Goal: Task Accomplishment & Management: Use online tool/utility

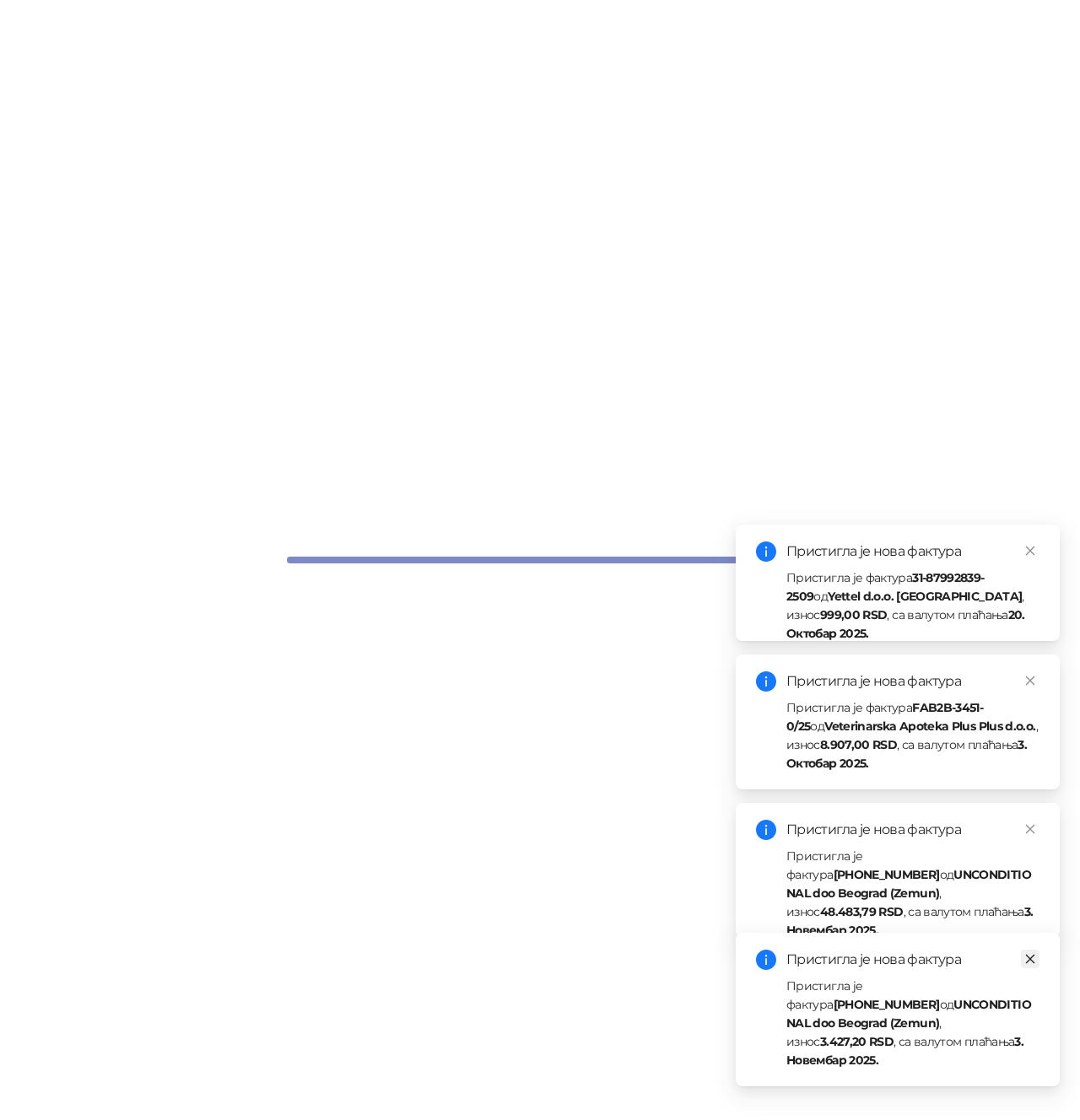
click at [1031, 965] on icon "close" at bounding box center [1030, 959] width 12 height 12
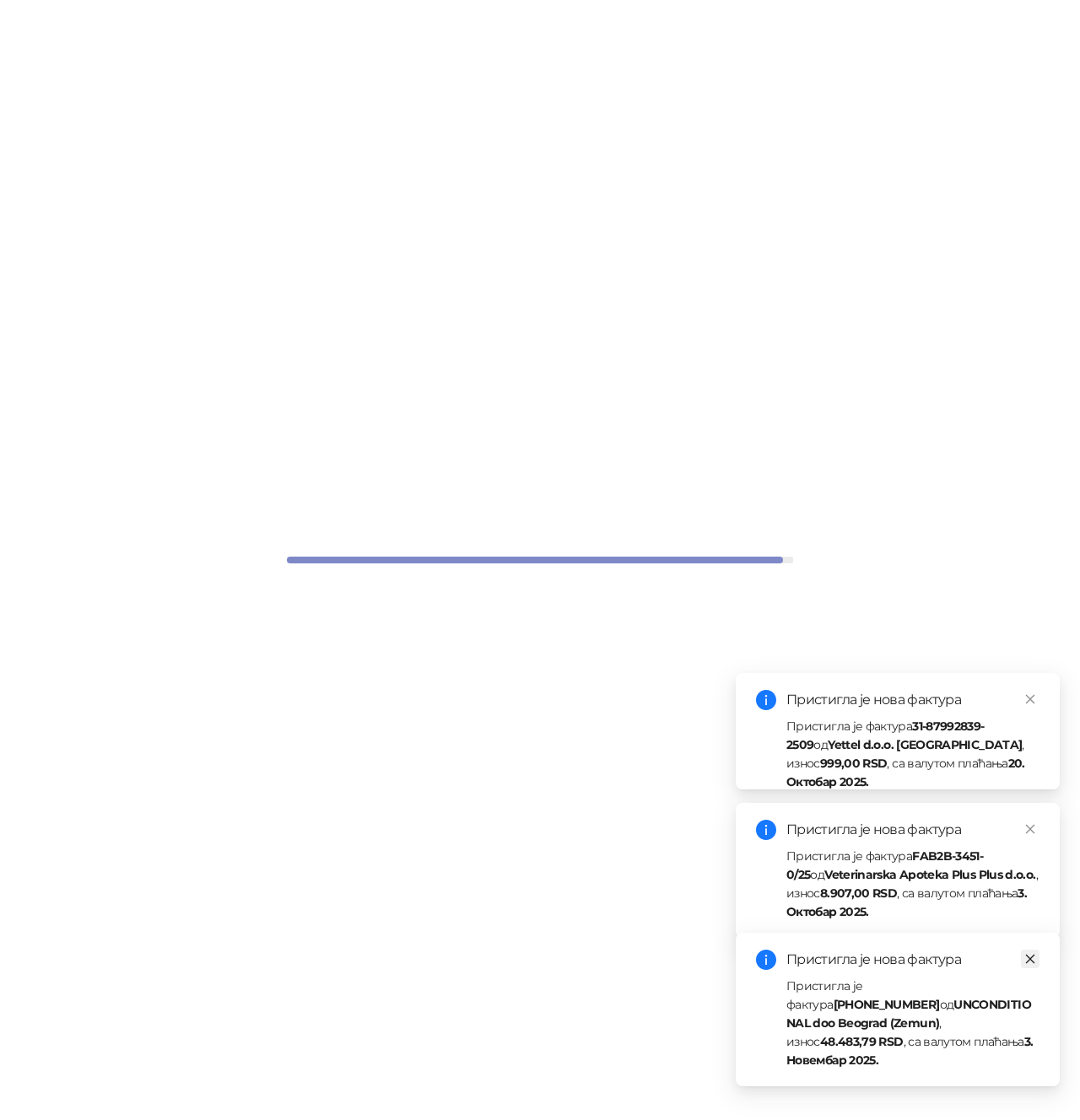
click at [1029, 964] on icon "close" at bounding box center [1031, 959] width 9 height 9
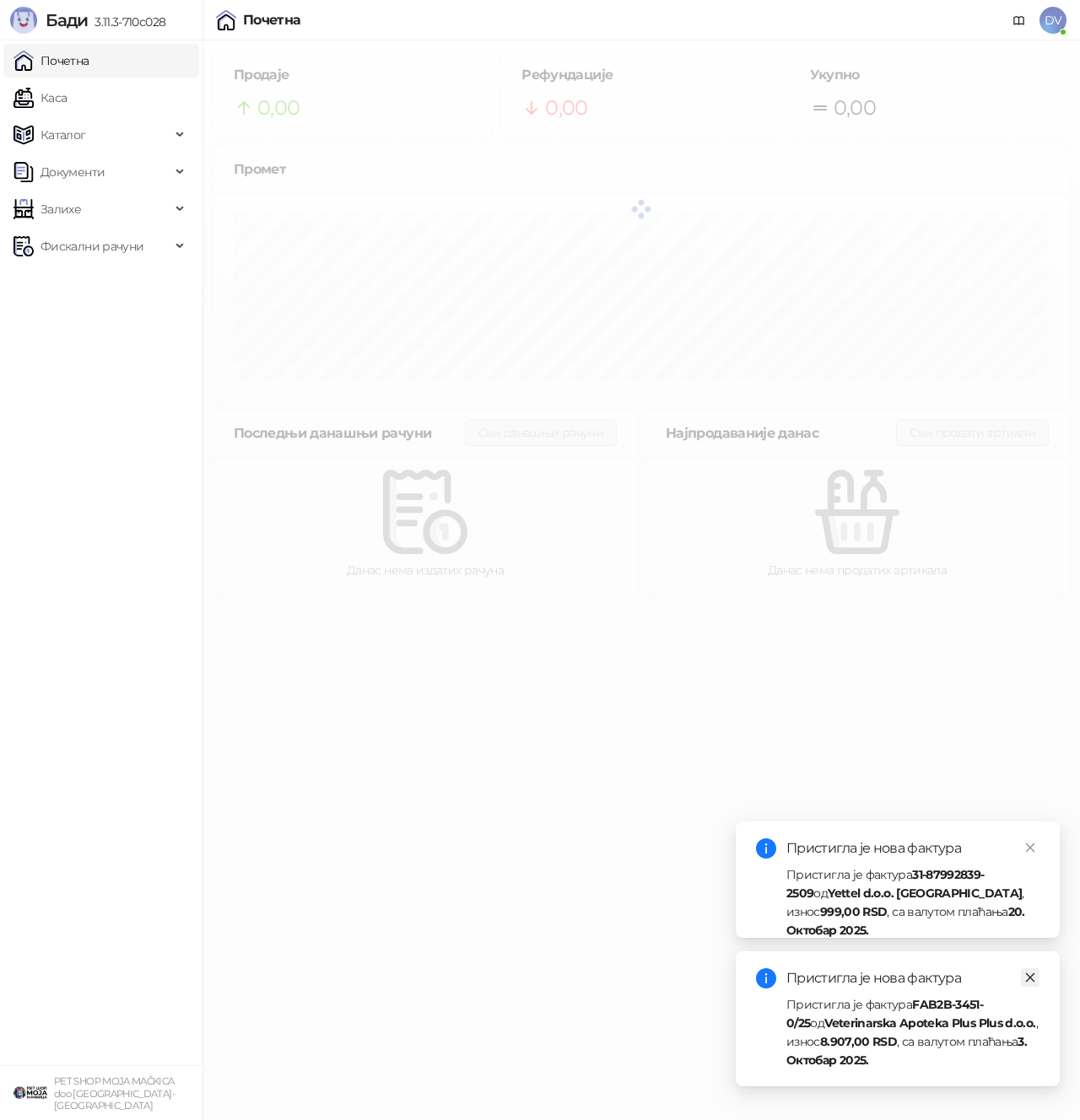
click at [1028, 977] on icon "close" at bounding box center [1030, 977] width 12 height 12
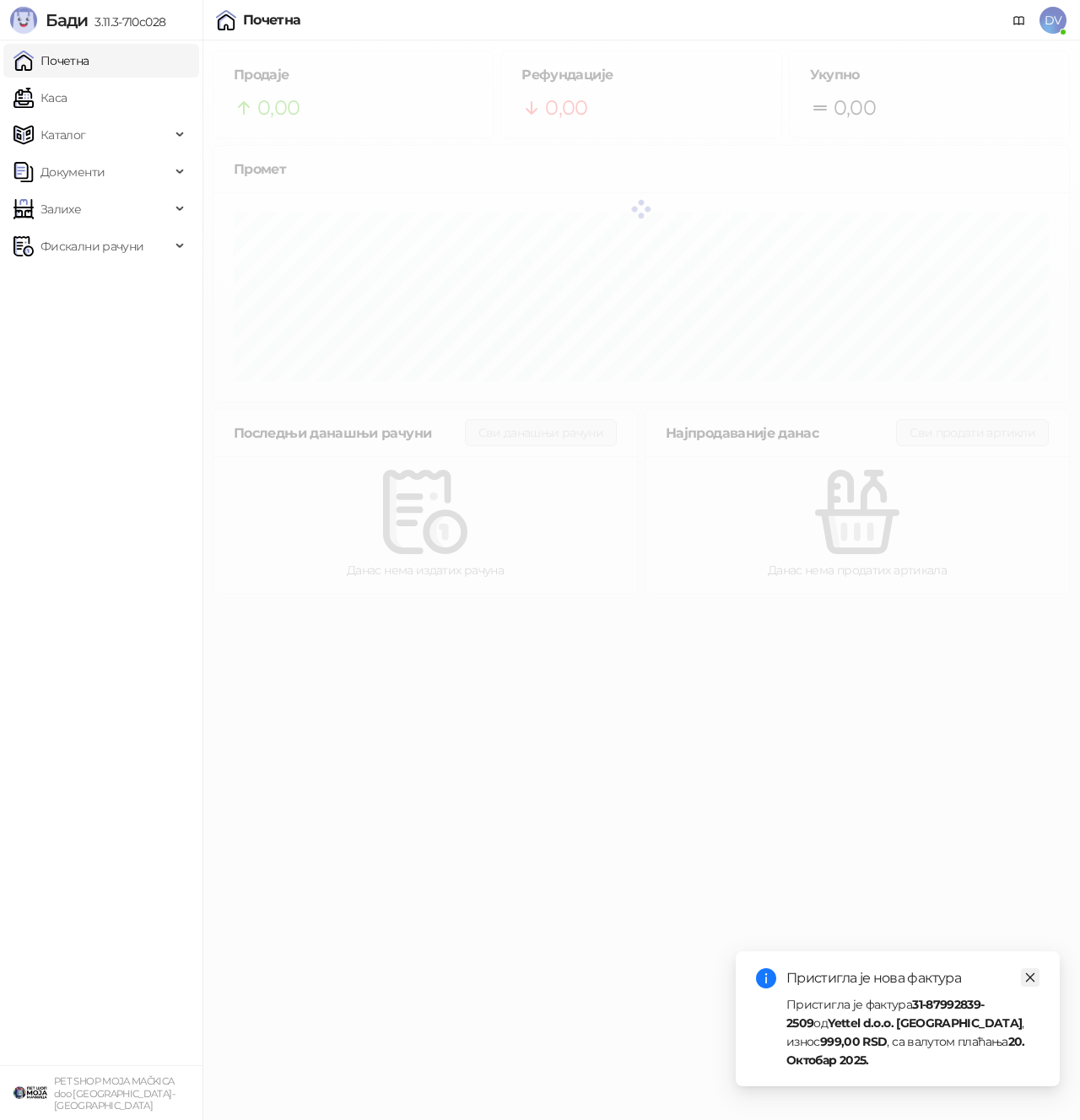
click at [1028, 984] on icon "close" at bounding box center [1030, 977] width 12 height 12
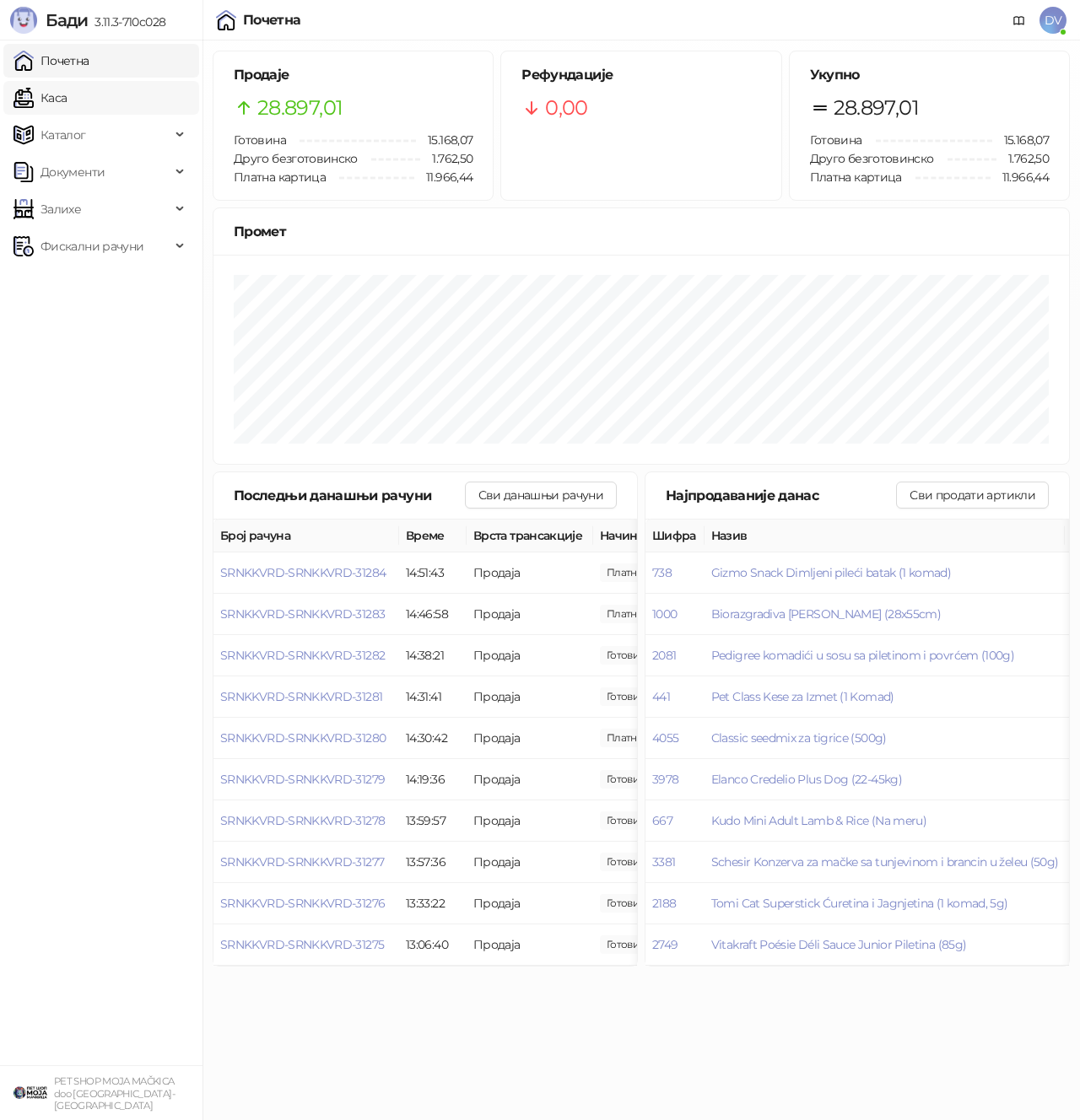
click at [66, 100] on link "Каса" at bounding box center [39, 98] width 53 height 34
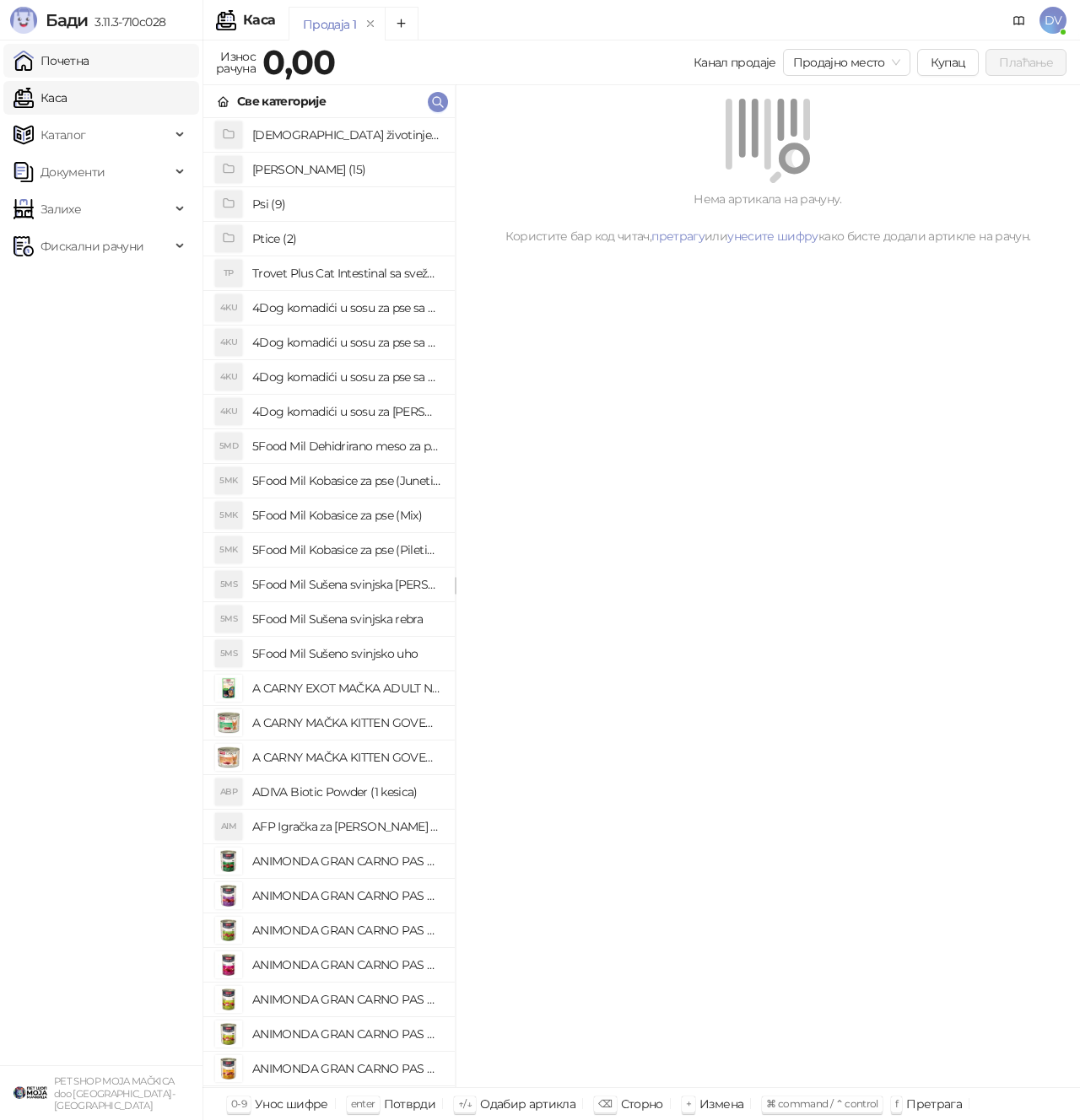
click at [90, 57] on link "Почетна" at bounding box center [51, 61] width 76 height 34
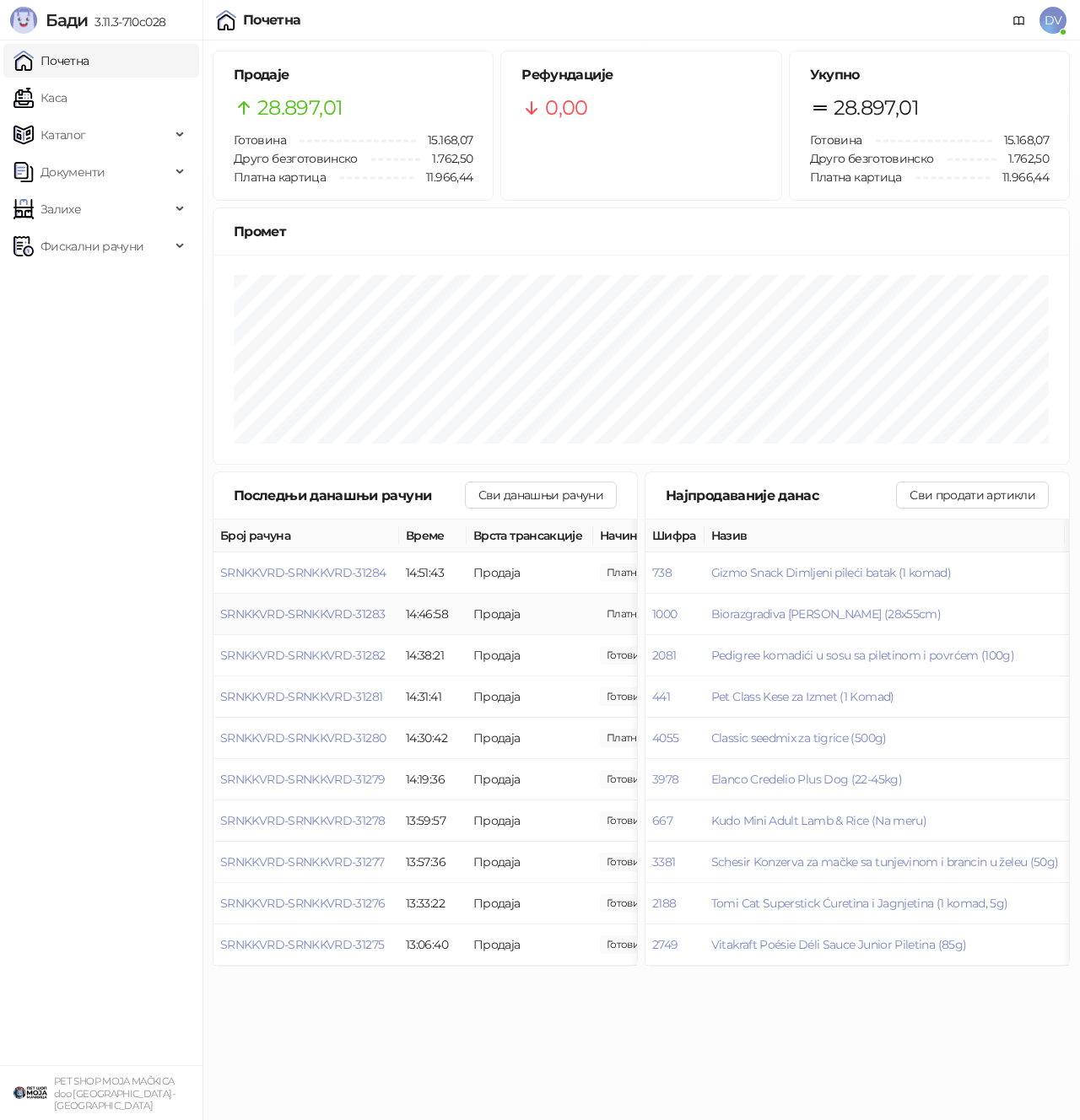
click at [316, 623] on td "SRNKKVRD-SRNKKVRD-31283" at bounding box center [306, 614] width 186 height 41
click at [316, 610] on span "SRNKKVRD-SRNKKVRD-31283" at bounding box center [301, 613] width 164 height 15
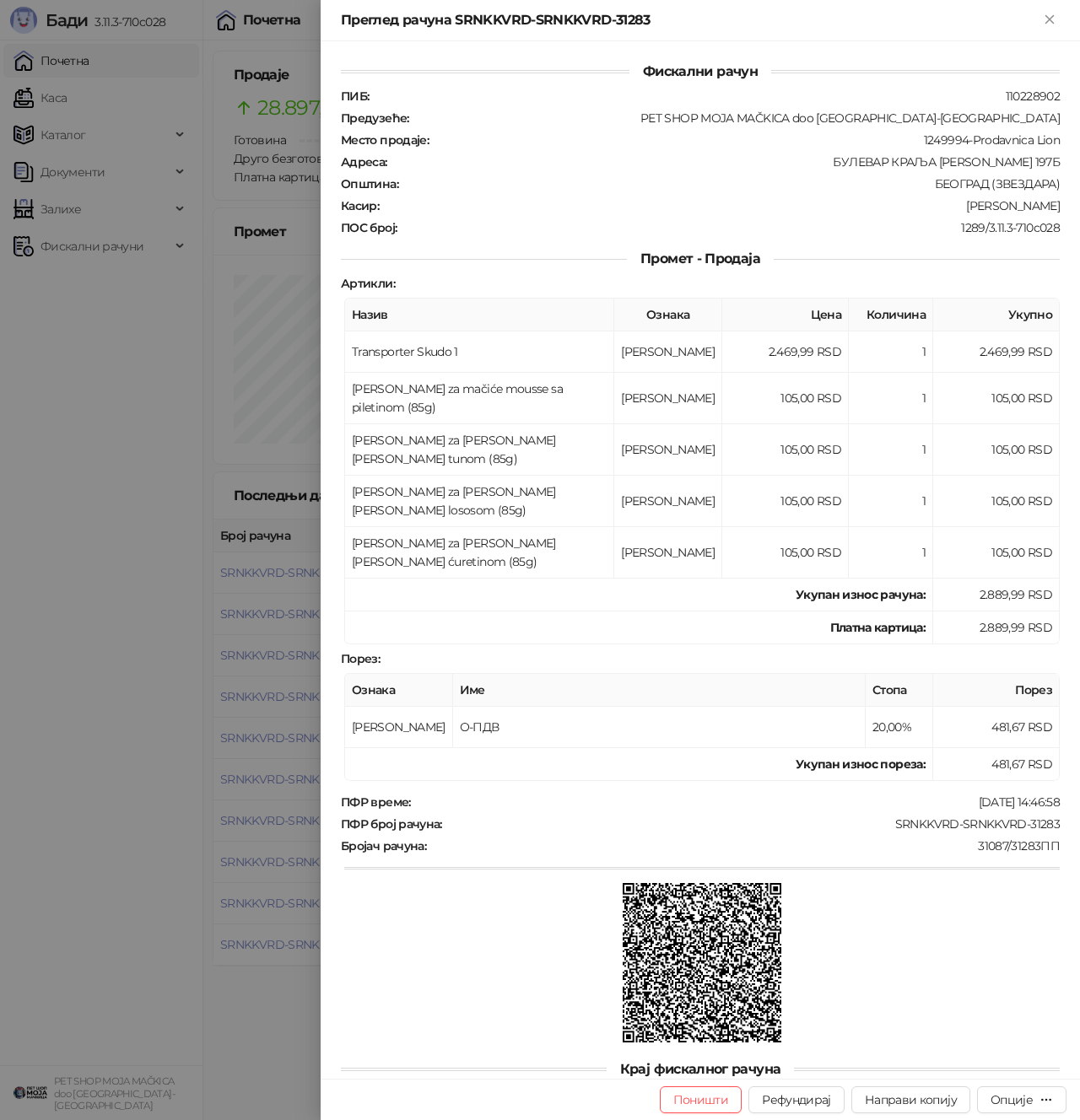
click at [223, 588] on div at bounding box center [540, 560] width 1080 height 1120
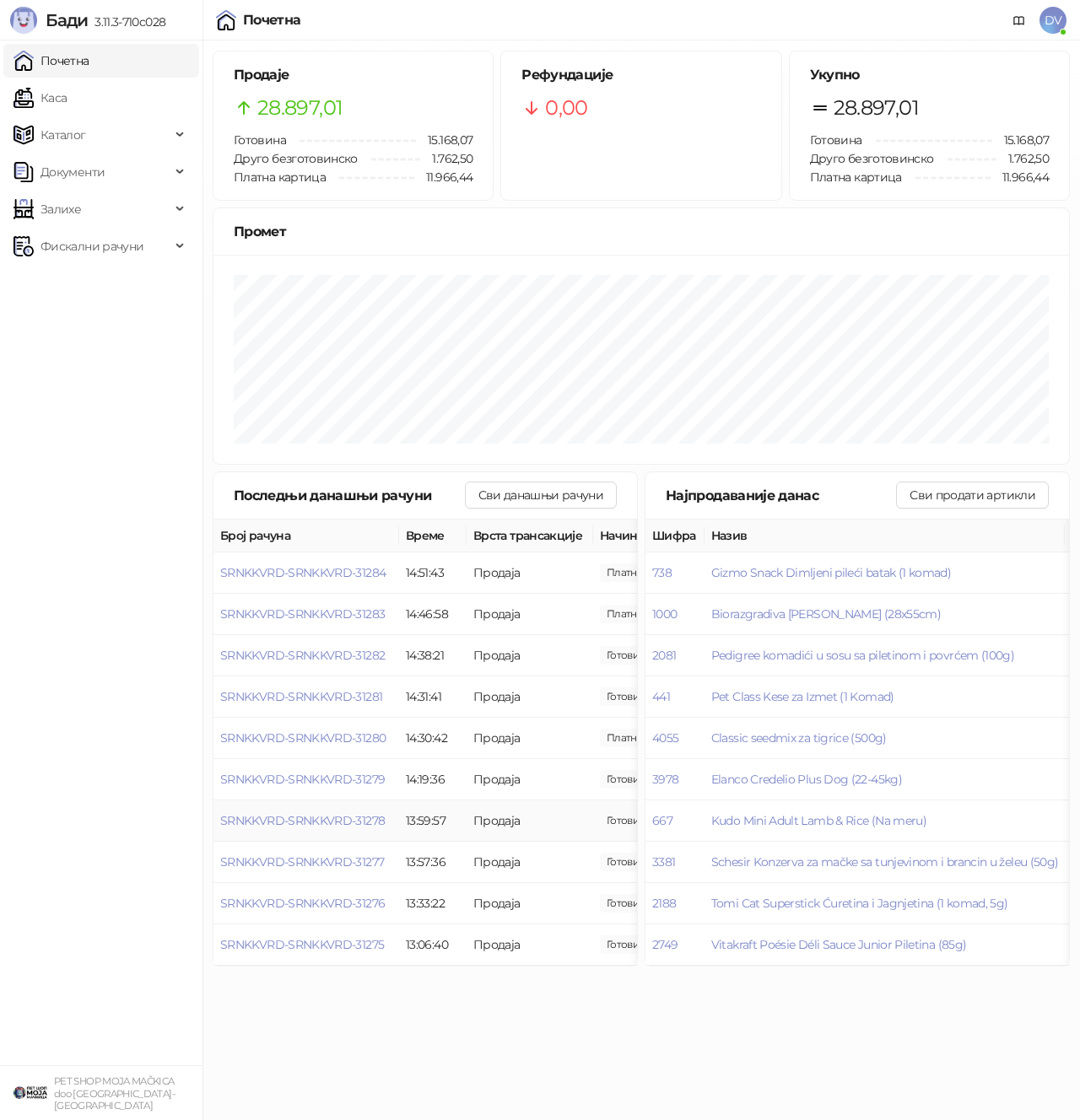
click at [335, 820] on span "SRNKKVRD-SRNKKVRD-31278" at bounding box center [301, 820] width 164 height 15
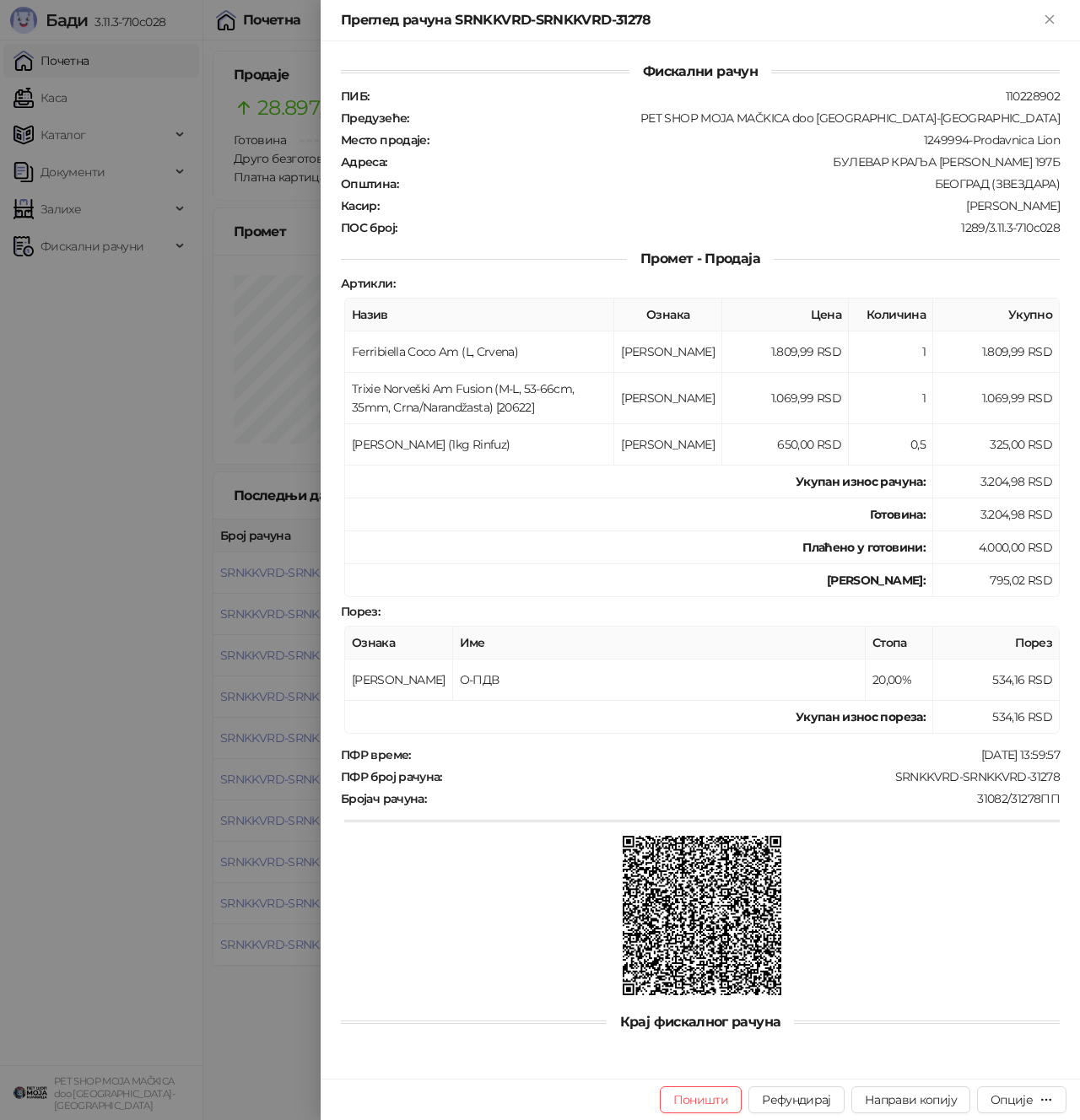
click at [122, 718] on div at bounding box center [540, 560] width 1080 height 1120
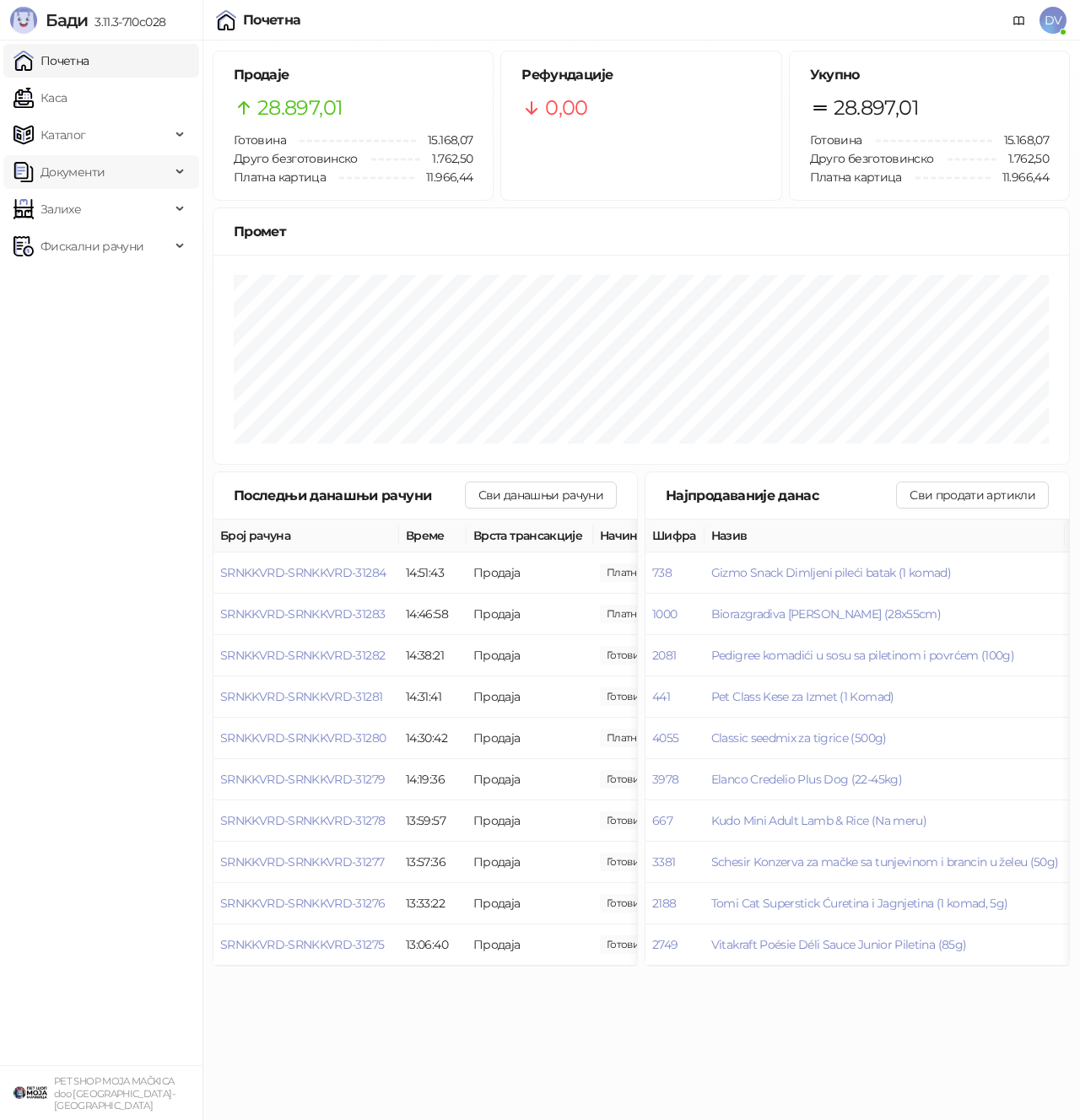
click at [120, 176] on span "Документи" at bounding box center [91, 172] width 157 height 34
click at [109, 204] on link "Улазни документи" at bounding box center [88, 209] width 135 height 34
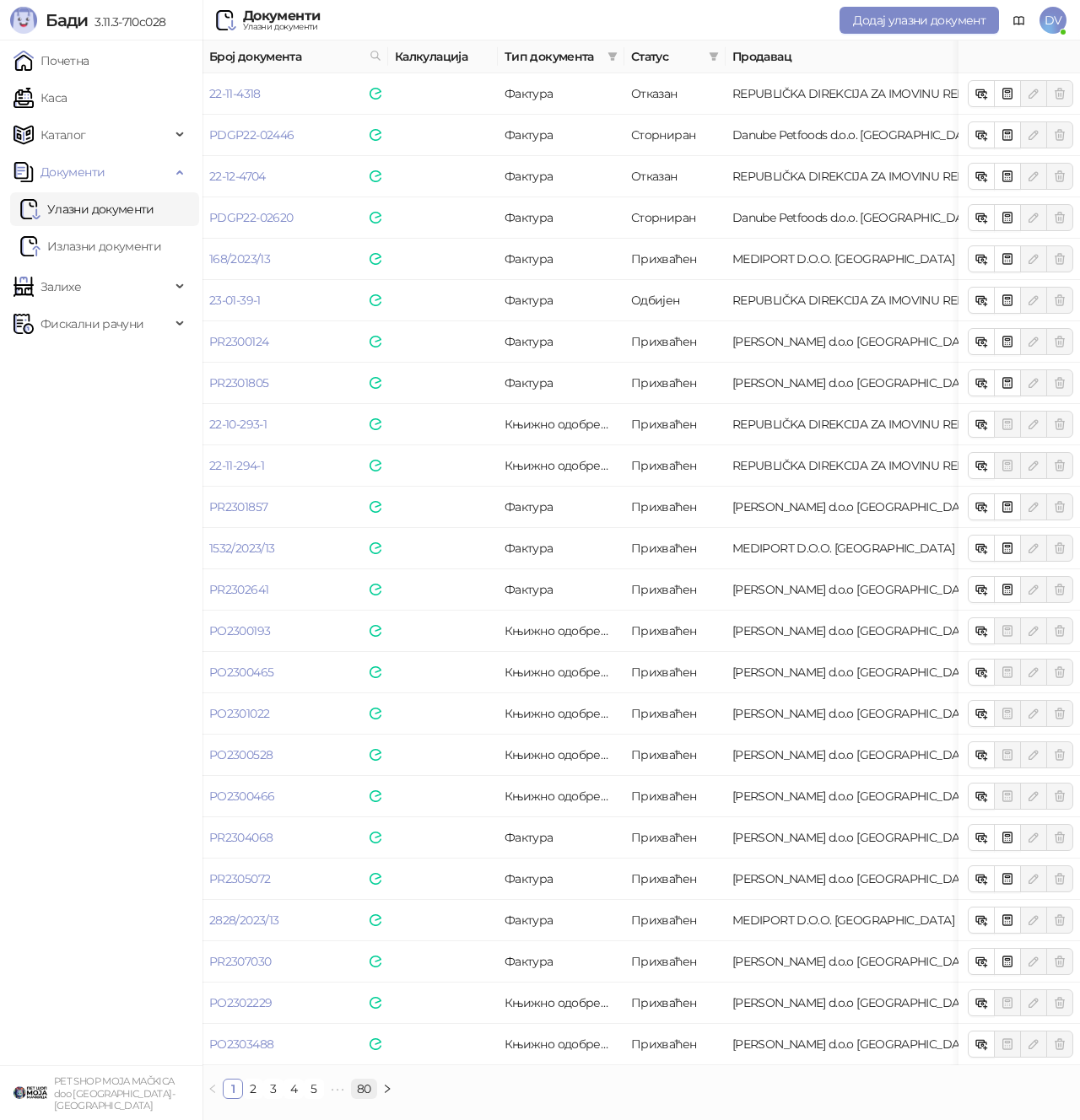
click at [364, 1053] on link "80" at bounding box center [363, 1089] width 24 height 19
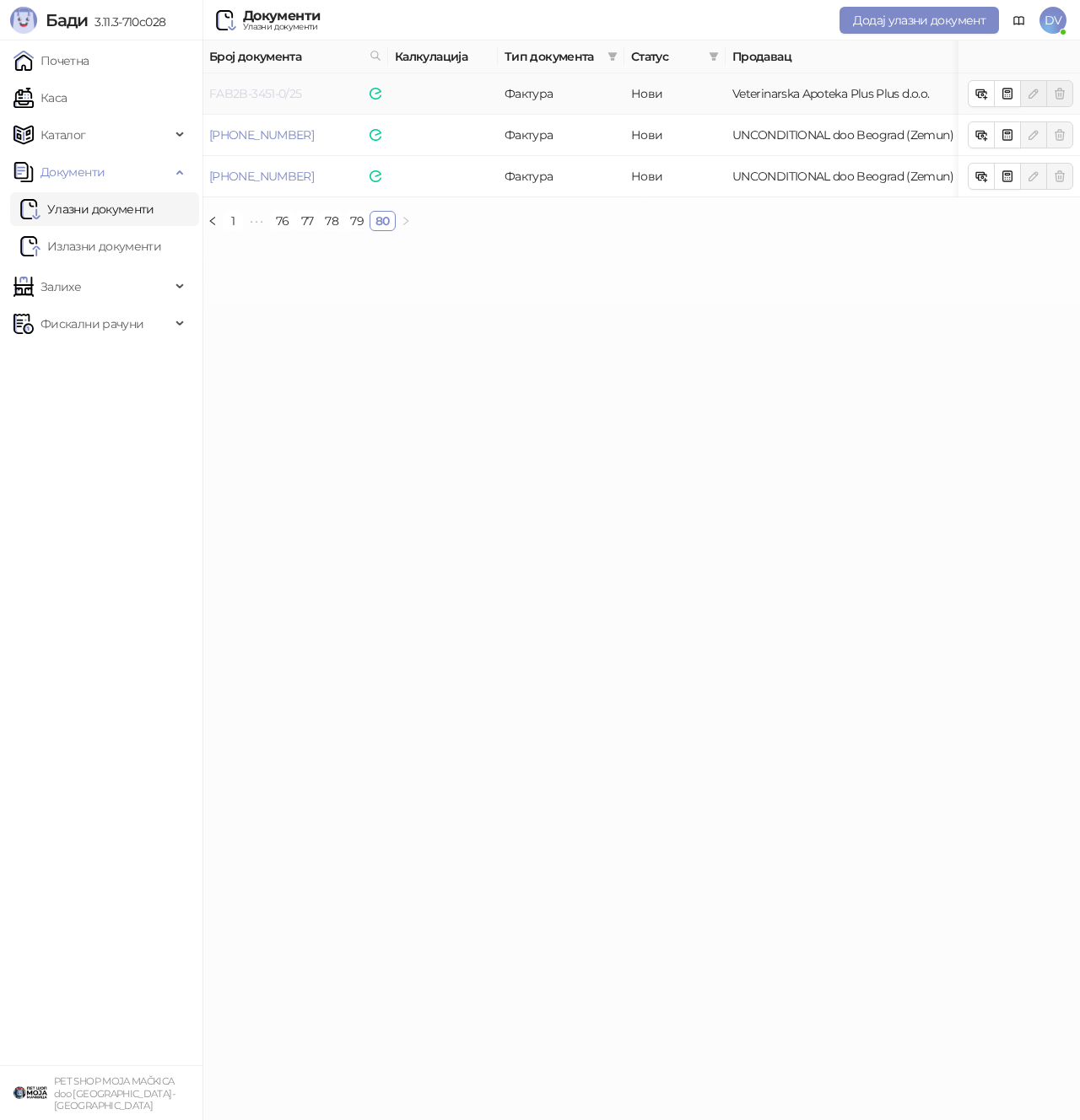
click at [234, 89] on link "FAB2B-3451-0/25" at bounding box center [255, 93] width 92 height 15
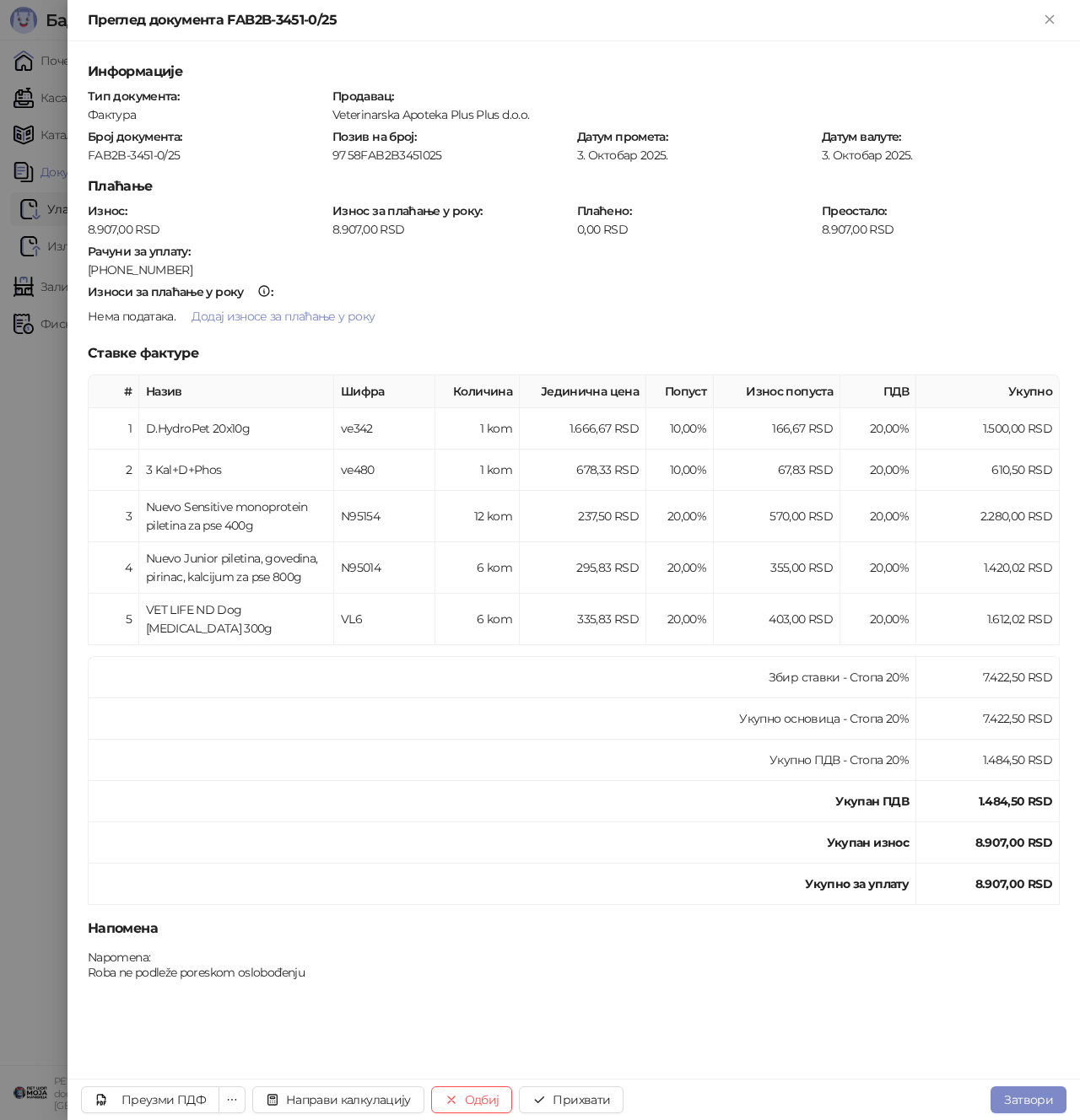
click at [42, 408] on div at bounding box center [540, 560] width 1080 height 1120
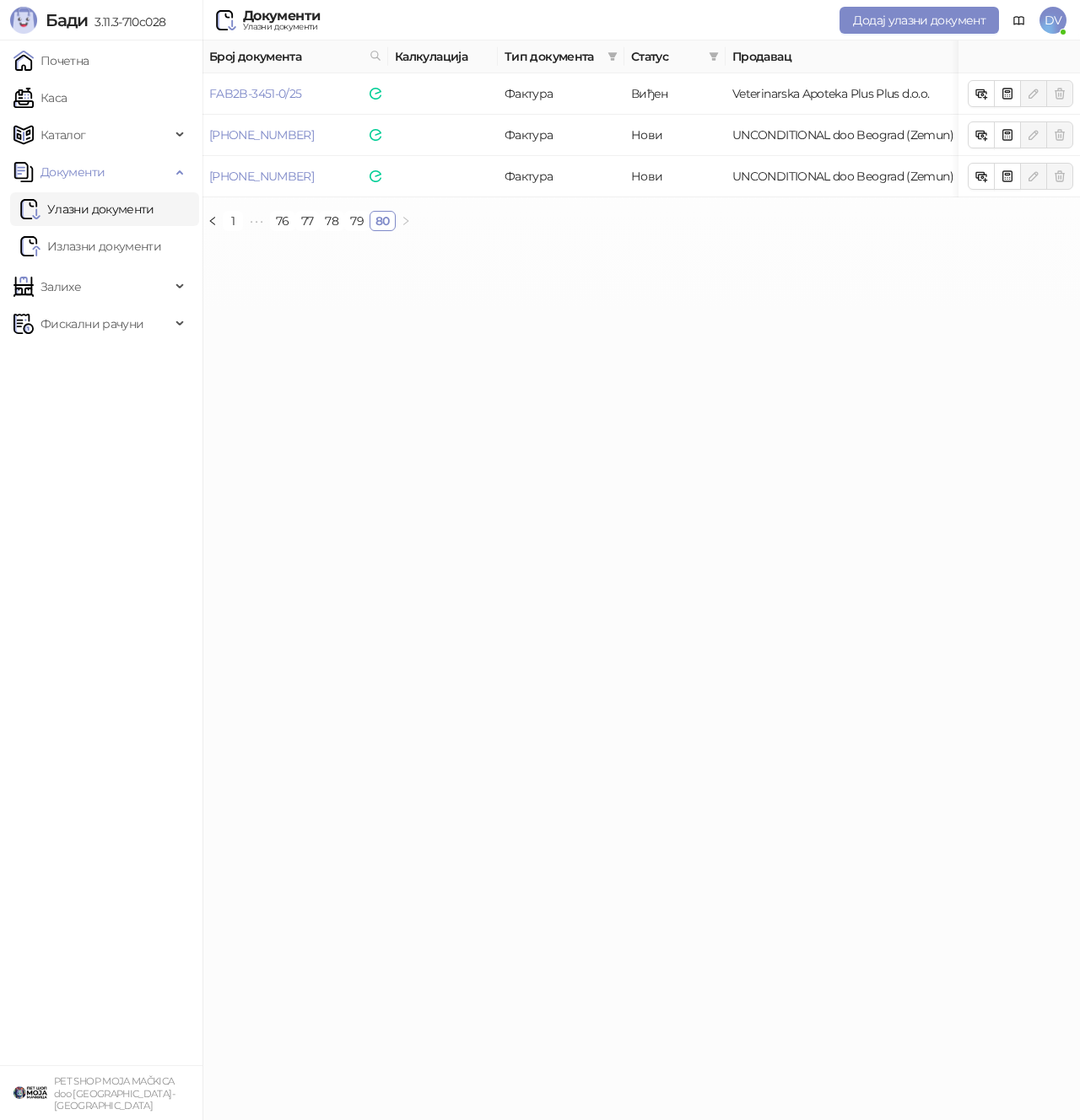
click at [150, 267] on ul "Почетна Каса Каталог Документи Улазни документи Излазни документи Залихе Фискал…" at bounding box center [101, 552] width 203 height 1025
click at [132, 317] on span "Фискални рачуни" at bounding box center [91, 324] width 103 height 34
click at [107, 398] on link "По данима" at bounding box center [65, 398] width 90 height 34
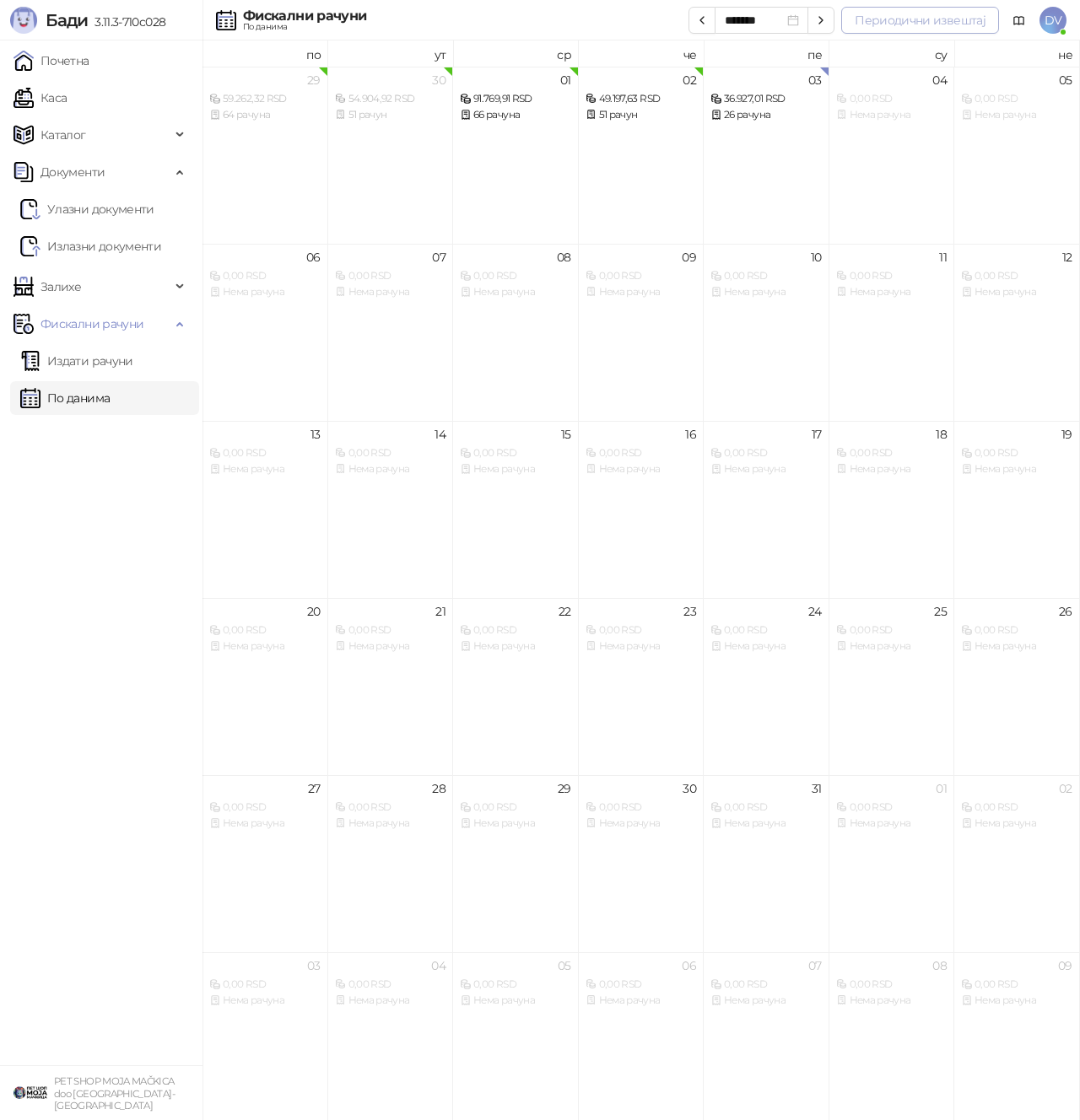
click at [952, 22] on button "Периодични извештај" at bounding box center [920, 21] width 158 height 27
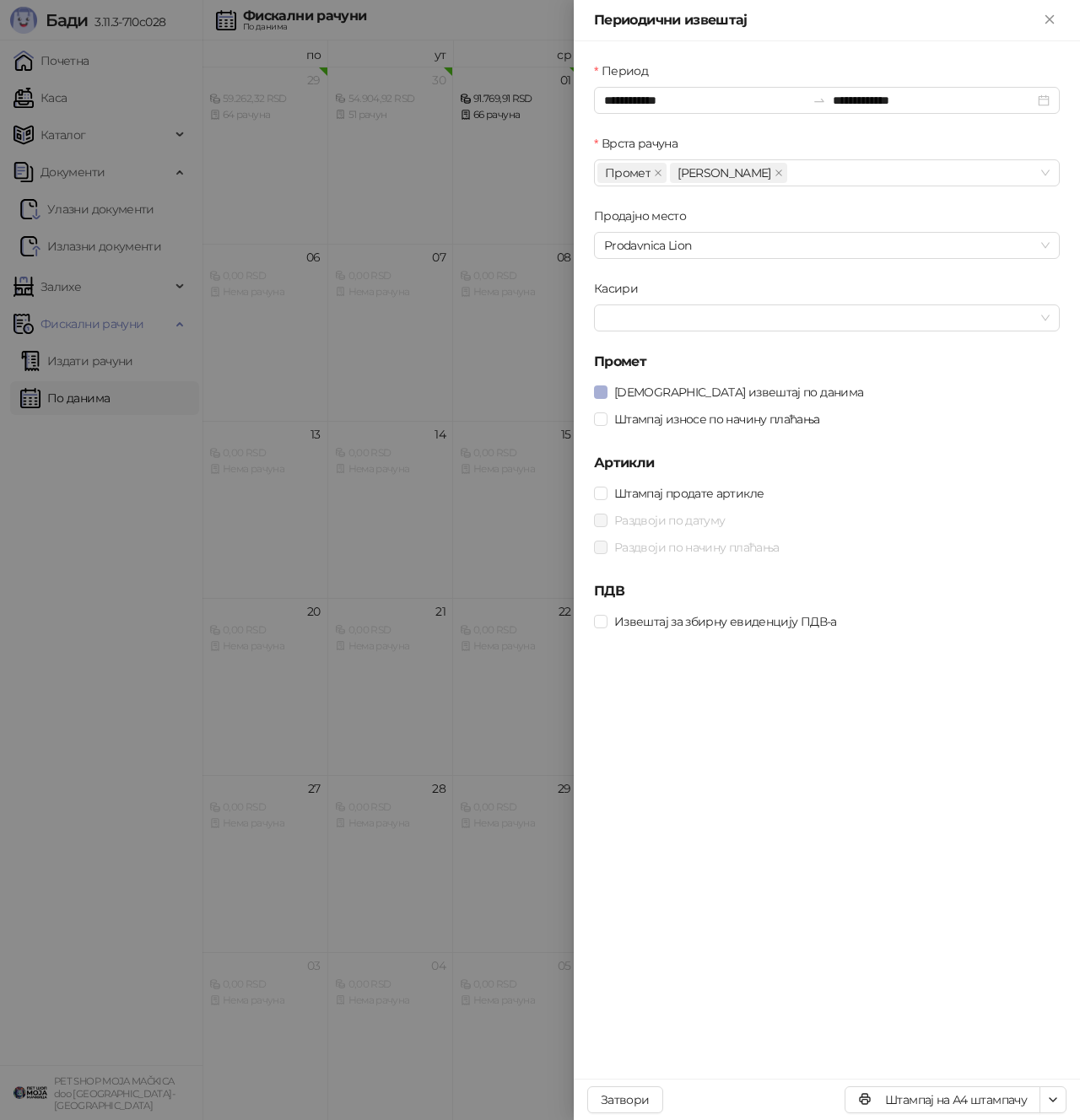
click at [681, 390] on span "[DEMOGRAPHIC_DATA] извештај по данима" at bounding box center [738, 392] width 262 height 19
click at [657, 489] on span "Штампај продате артикле" at bounding box center [689, 493] width 163 height 19
click at [986, 1053] on button "Штампај на А4 штампачу" at bounding box center [942, 1099] width 196 height 27
click at [948, 1053] on button "Штампај на А4 штампачу" at bounding box center [942, 1099] width 196 height 27
click at [281, 665] on div at bounding box center [540, 560] width 1080 height 1120
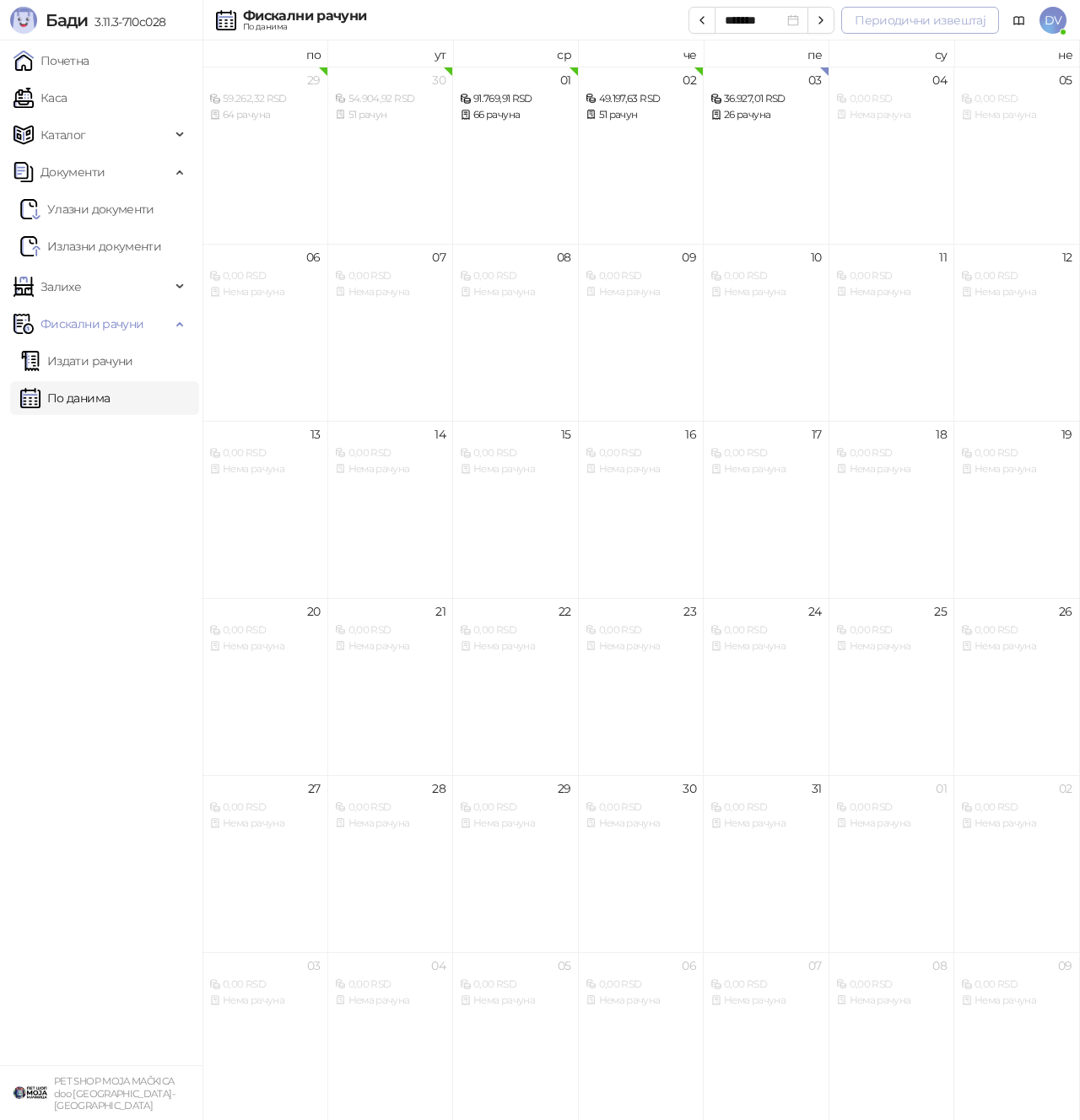
click at [929, 31] on button "Периодични извештај" at bounding box center [920, 21] width 158 height 27
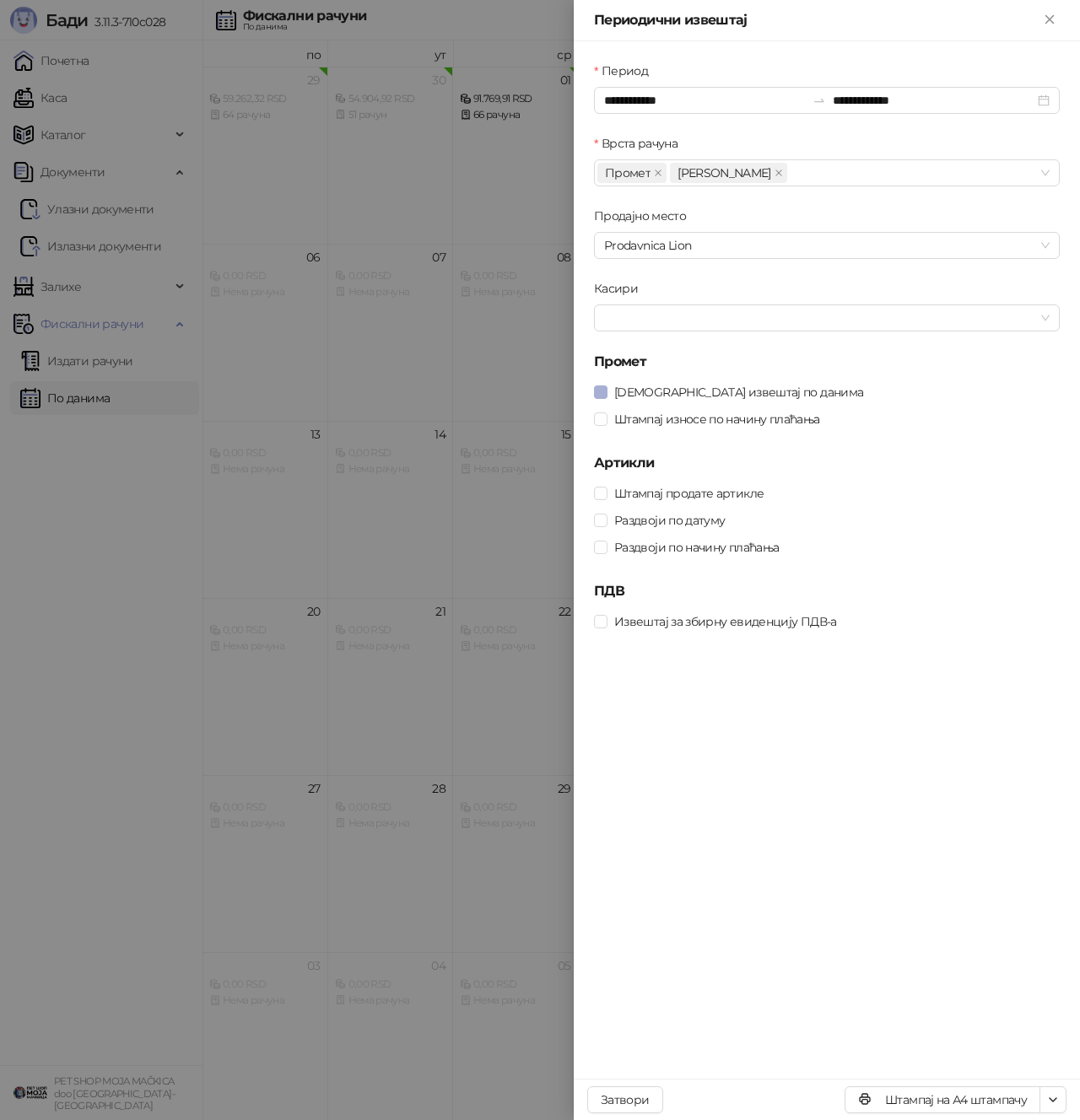
click at [748, 388] on span "[DEMOGRAPHIC_DATA] извештај по данима" at bounding box center [738, 392] width 262 height 19
click at [730, 496] on span "Штампај продате артикле" at bounding box center [689, 493] width 163 height 19
click at [960, 1053] on button "Штампај на А4 штампачу" at bounding box center [942, 1099] width 196 height 27
click at [1052, 1053] on icon "button" at bounding box center [1052, 1099] width 13 height 13
click at [987, 1053] on span "Преузми у XLSX формату" at bounding box center [980, 1065] width 145 height 19
